Goal: Communication & Community: Answer question/provide support

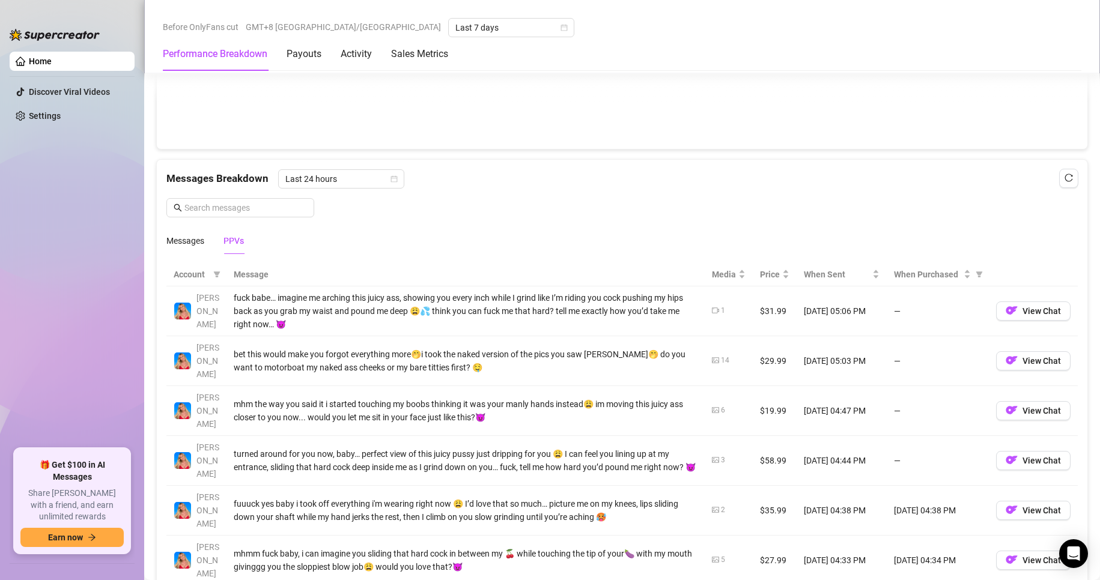
scroll to position [969, 0]
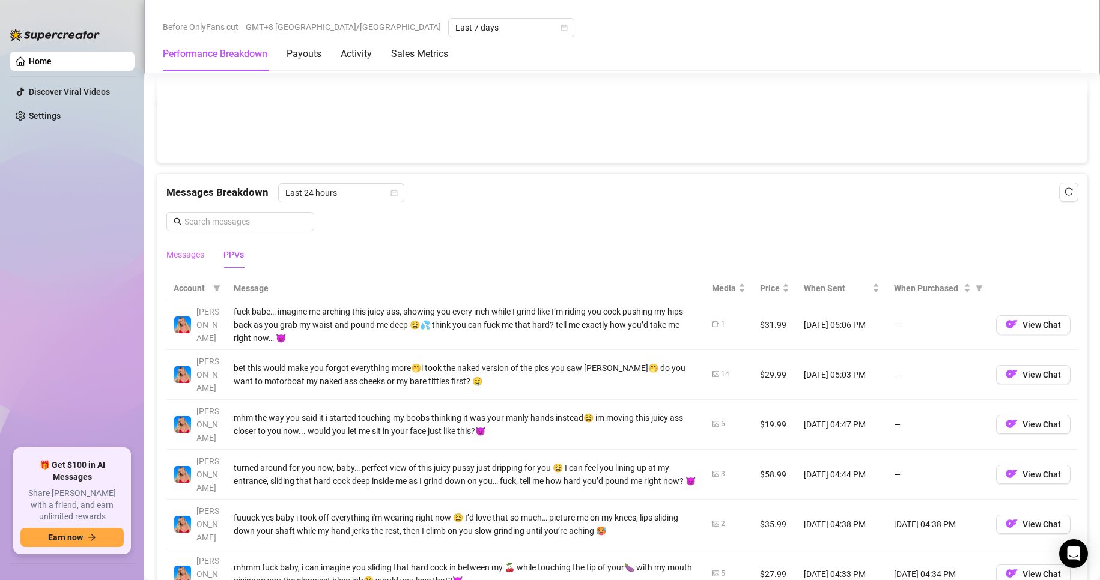
click at [179, 262] on div "Messages" at bounding box center [185, 255] width 38 height 28
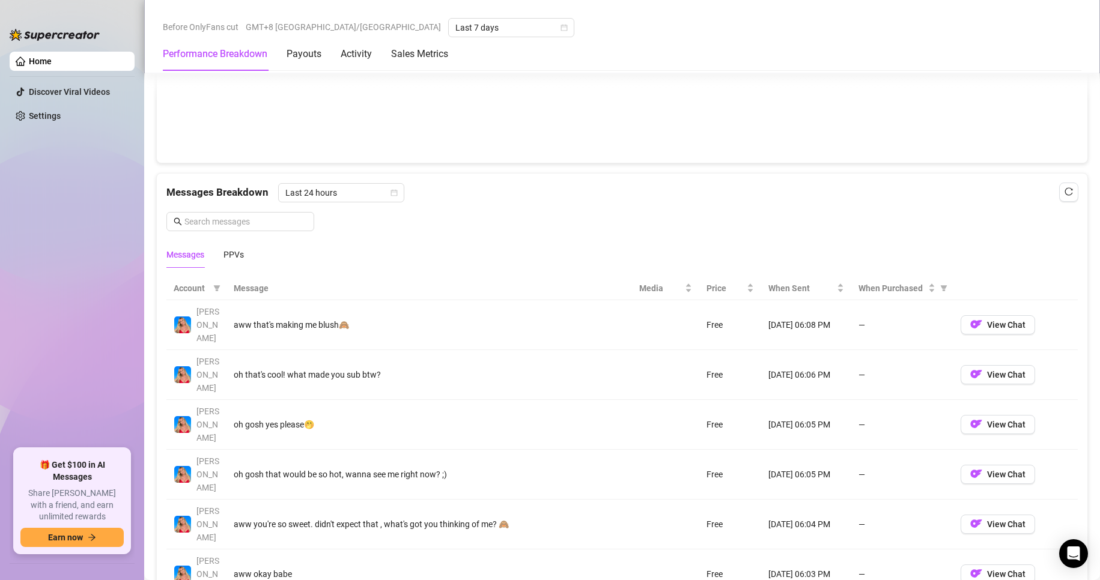
click at [221, 260] on div "Messages PPVs" at bounding box center [204, 255] width 77 height 28
click at [228, 259] on div "PPVs" at bounding box center [233, 254] width 20 height 13
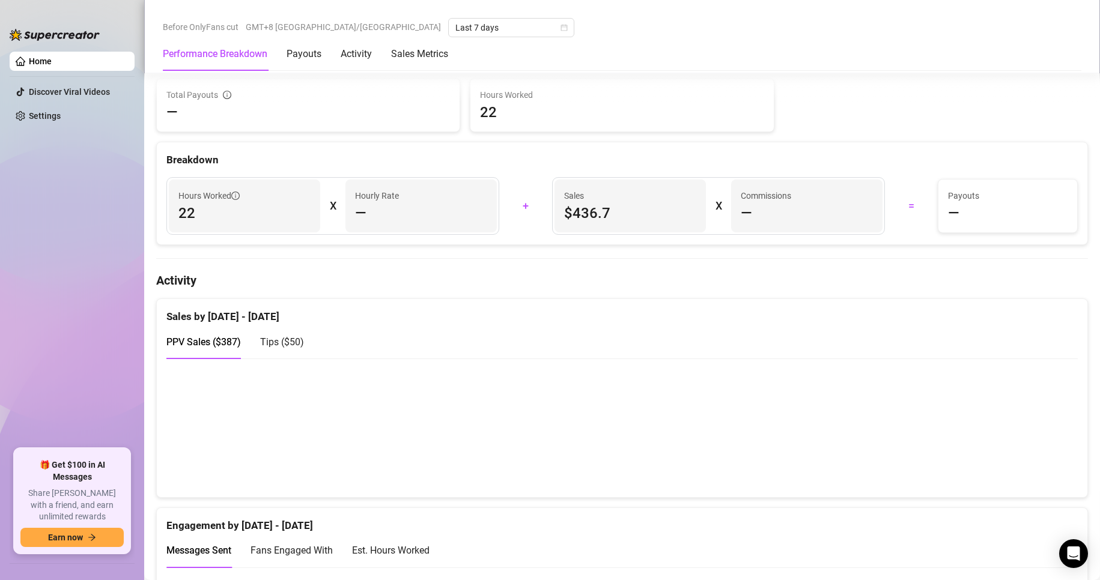
scroll to position [248, 0]
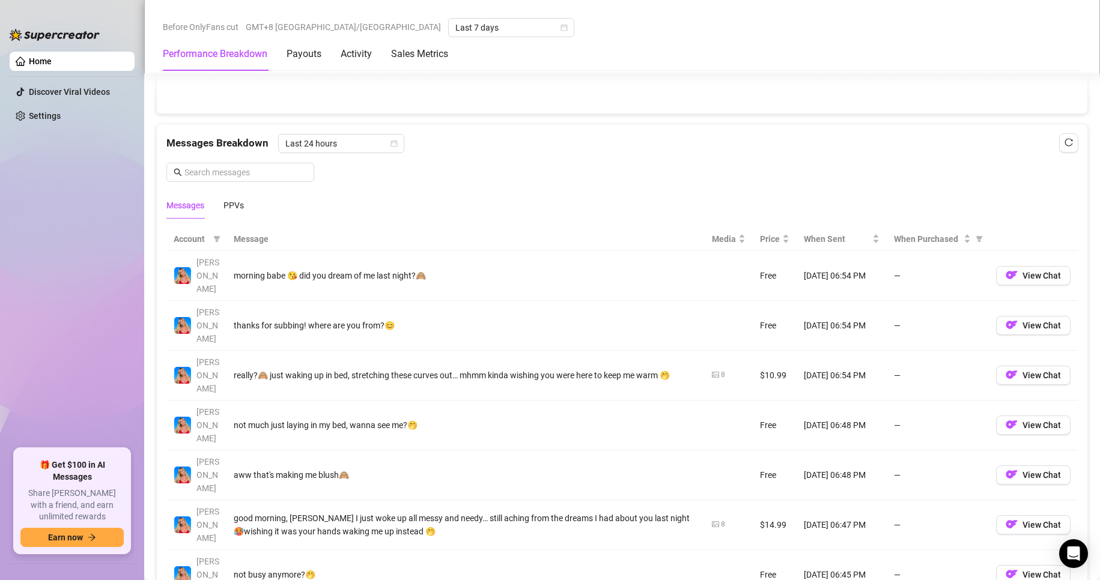
scroll to position [1051, 0]
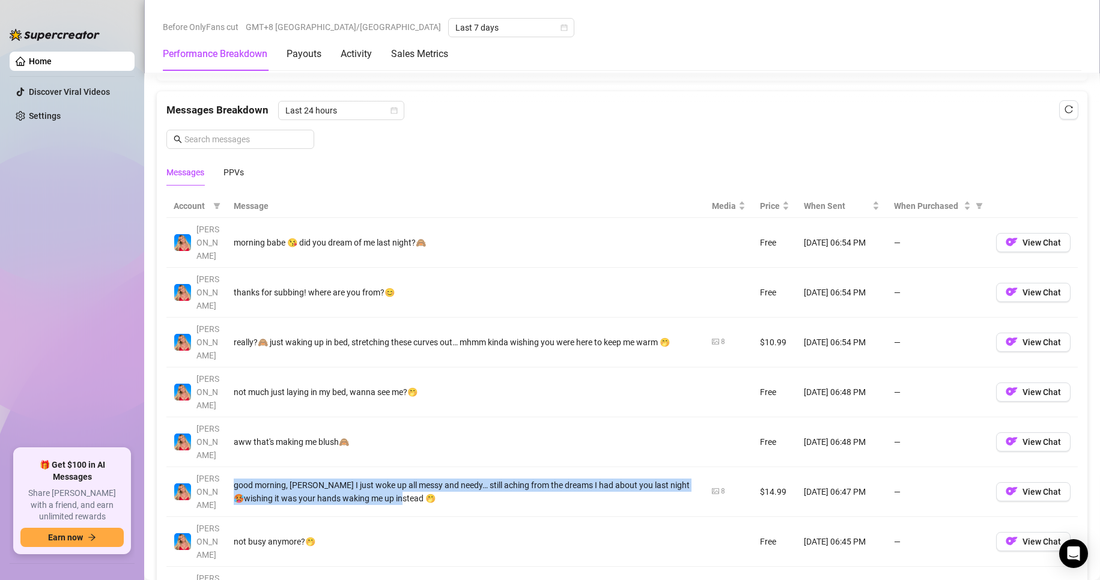
drag, startPoint x: 232, startPoint y: 409, endPoint x: 437, endPoint y: 428, distance: 205.7
click at [437, 467] on td "good morning, [PERSON_NAME] I just woke up all messy and needy… still aching fr…" at bounding box center [465, 492] width 478 height 50
copy div "good morning, [PERSON_NAME] I just woke up all messy and needy… still aching fr…"
